Goal: Information Seeking & Learning: Find specific fact

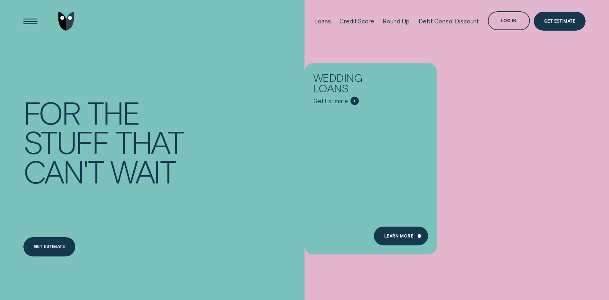
click at [553, 26] on div "Get Estimate" at bounding box center [560, 21] width 52 height 19
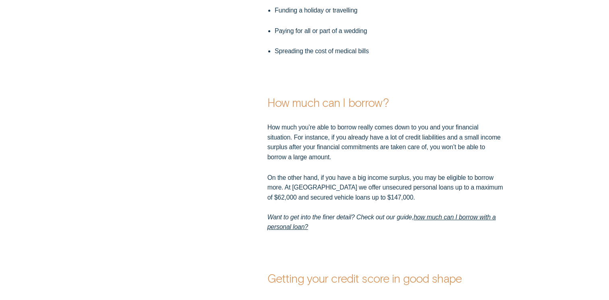
scroll to position [1662, 0]
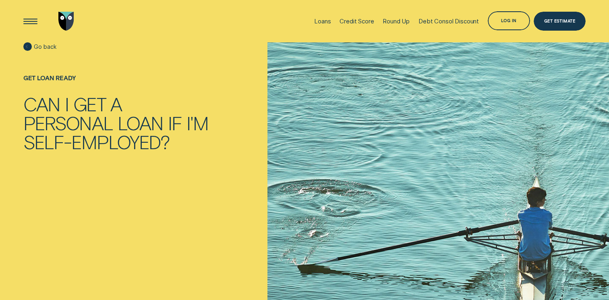
click at [46, 46] on span "Go back" at bounding box center [45, 46] width 22 height 7
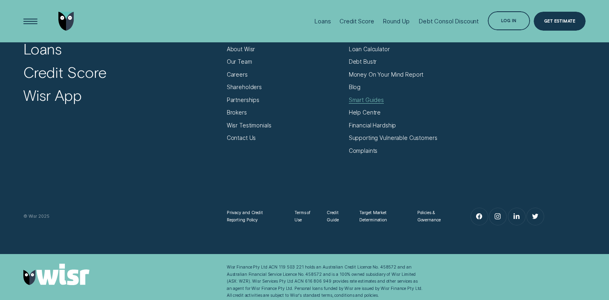
scroll to position [3306, 0]
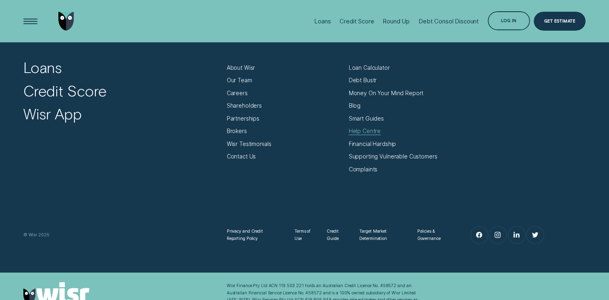
click at [369, 133] on div "Help Centre" at bounding box center [365, 130] width 32 height 7
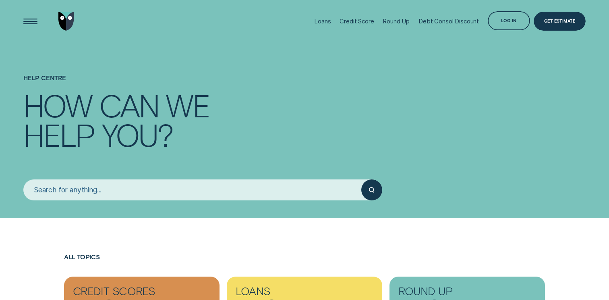
click at [144, 188] on input "search" at bounding box center [192, 189] width 338 height 21
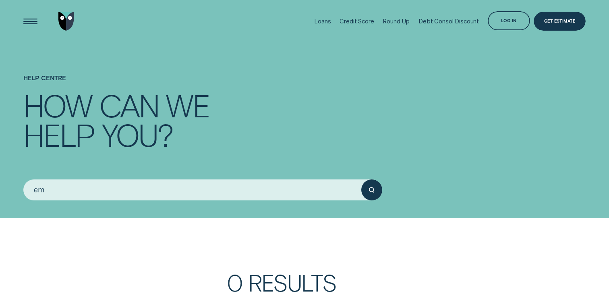
type input "e"
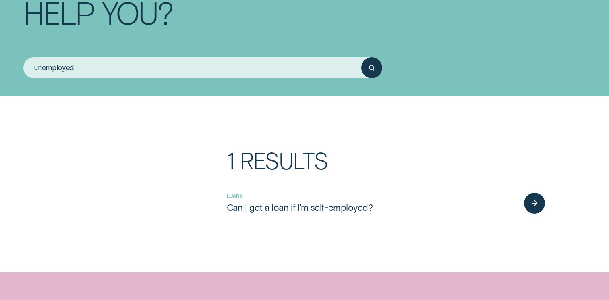
scroll to position [126, 0]
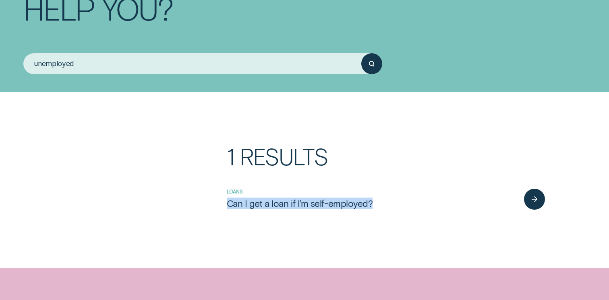
click at [83, 66] on input "unemployed" at bounding box center [192, 63] width 338 height 21
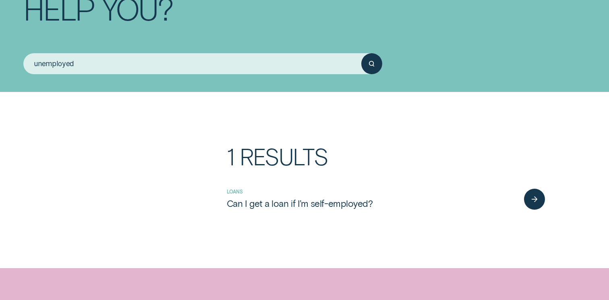
click at [83, 66] on input "unemployed" at bounding box center [192, 63] width 338 height 21
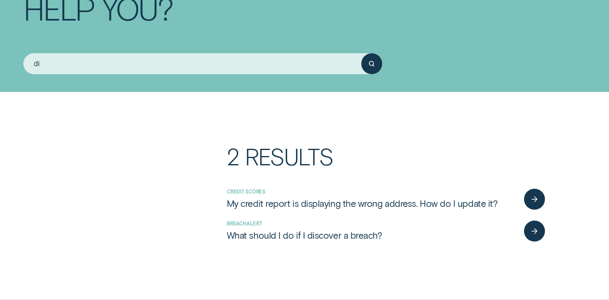
type input "d"
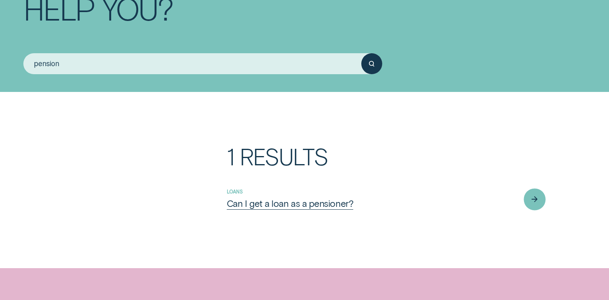
type input "pension"
click at [249, 206] on div "Can I get a loan as a pensioner?" at bounding box center [290, 202] width 126 height 11
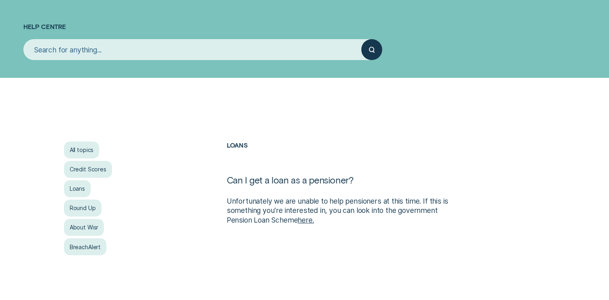
scroll to position [62, 0]
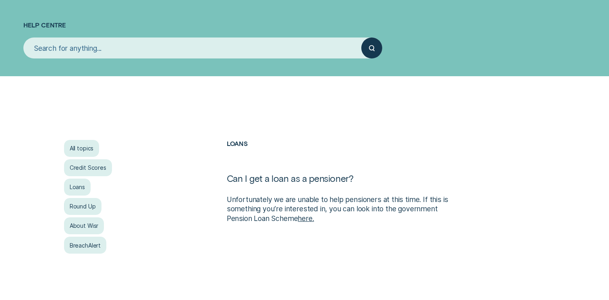
click at [325, 203] on p "Unfortunately we are unable to help pensioners at this time. If this is somethi…" at bounding box center [345, 209] width 237 height 29
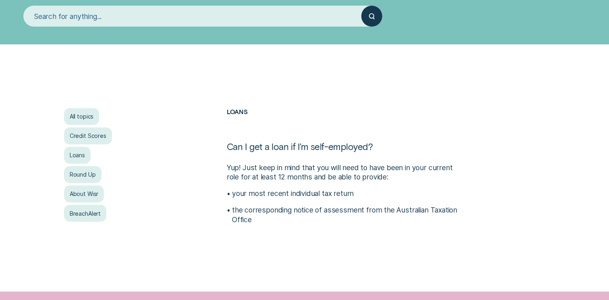
scroll to position [94, 0]
